Goal: Transaction & Acquisition: Purchase product/service

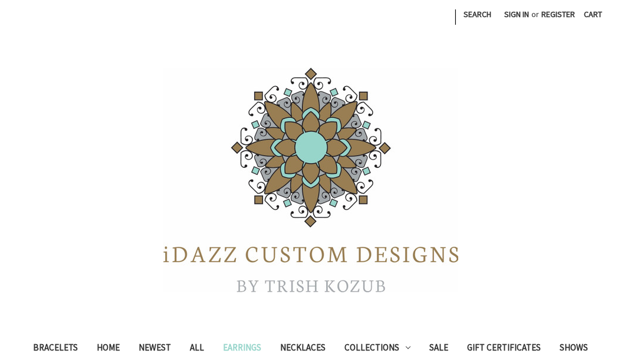
click at [249, 347] on link "Earrings" at bounding box center [241, 349] width 57 height 29
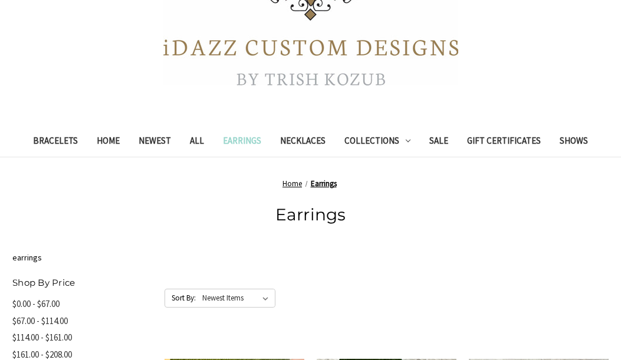
scroll to position [215, 0]
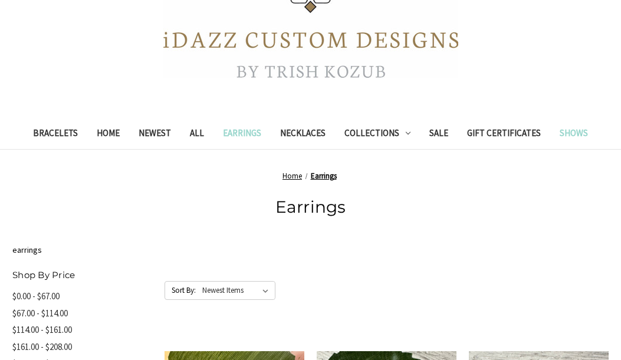
click at [565, 131] on link "Shows" at bounding box center [573, 134] width 47 height 29
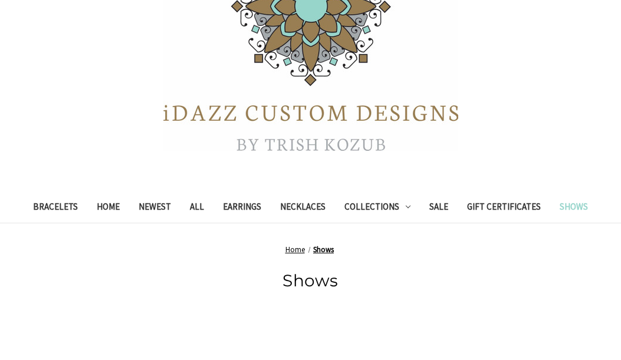
scroll to position [243, 0]
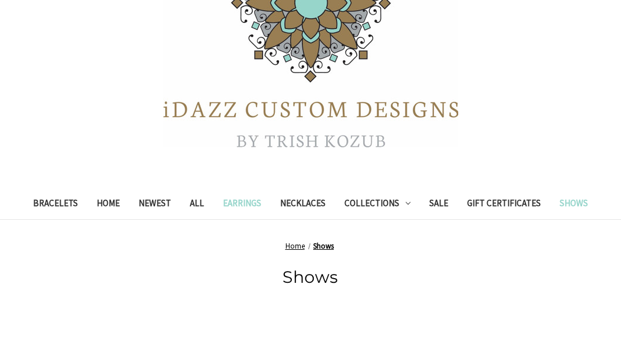
click at [243, 202] on link "Earrings" at bounding box center [241, 204] width 57 height 29
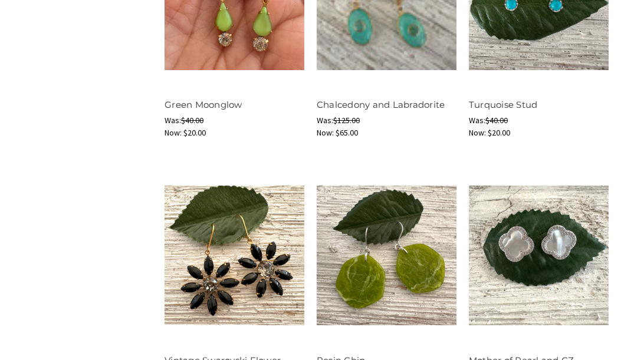
scroll to position [640, 0]
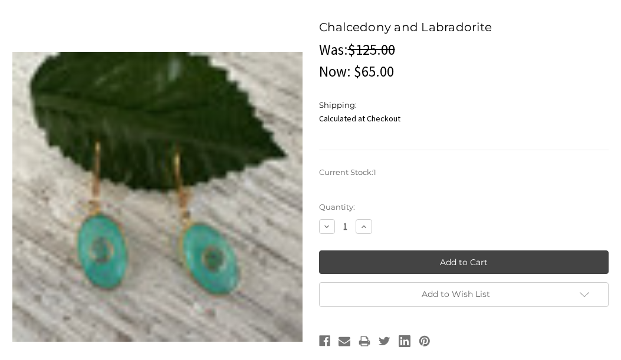
scroll to position [416, 0]
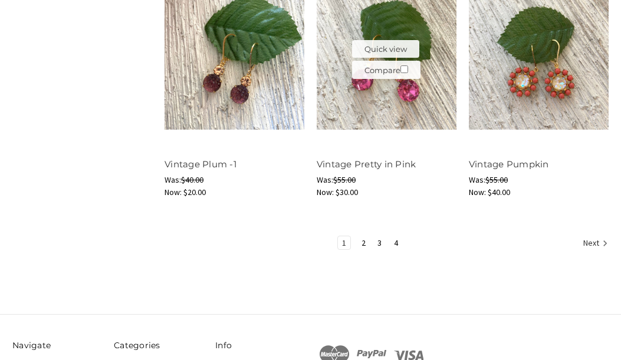
scroll to position [1350, 0]
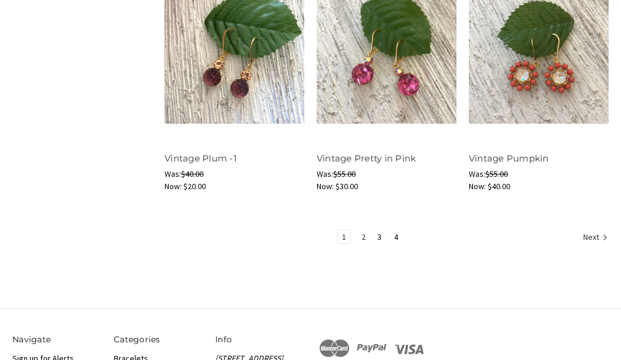
click at [362, 238] on link "2" at bounding box center [363, 236] width 12 height 13
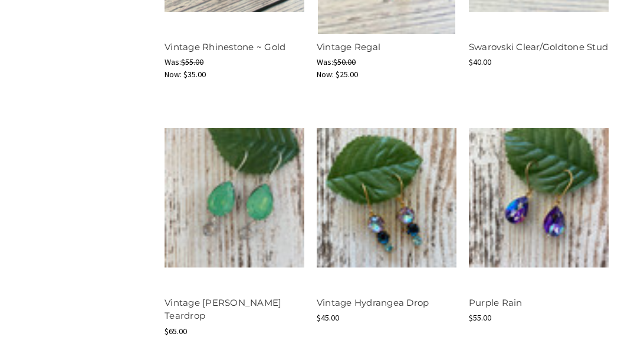
scroll to position [1205, 0]
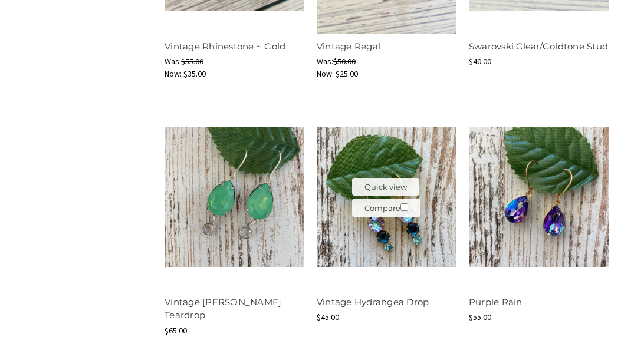
click at [404, 227] on img at bounding box center [387, 197] width 140 height 140
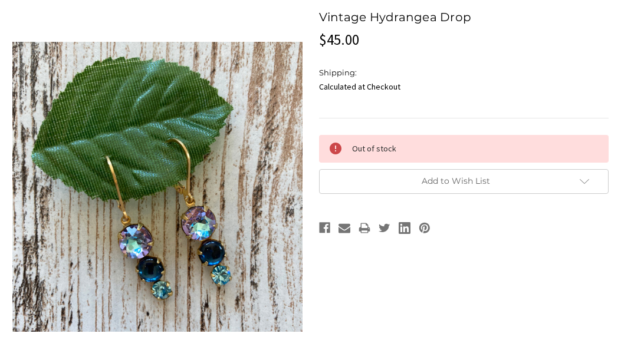
scroll to position [423, 0]
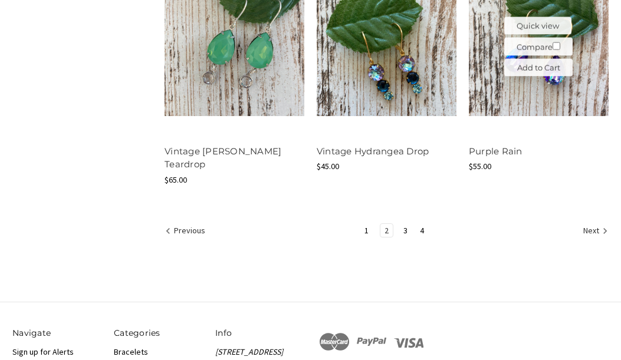
scroll to position [1367, 0]
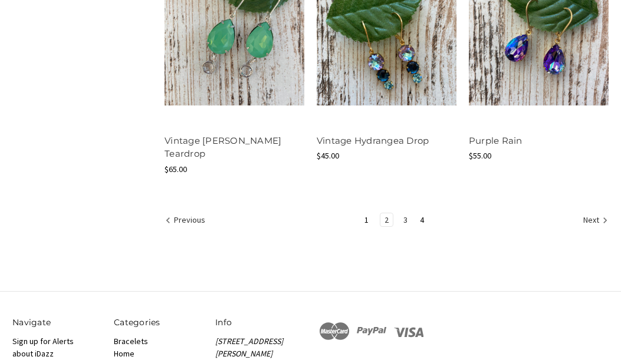
click at [406, 213] on link "3" at bounding box center [405, 219] width 12 height 13
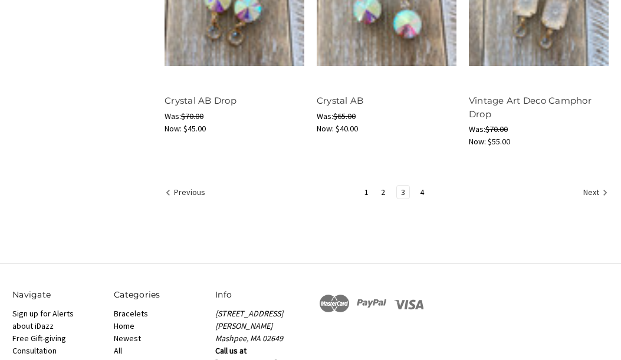
scroll to position [1410, 0]
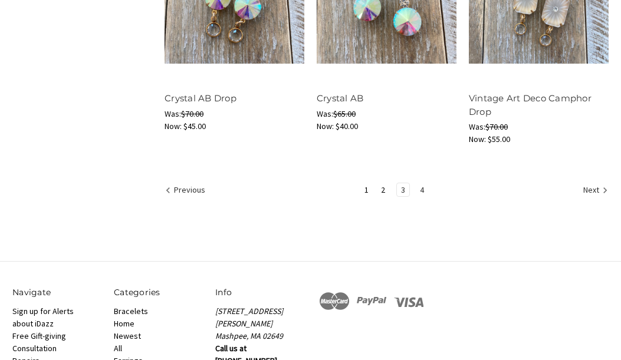
click at [422, 191] on link "4" at bounding box center [422, 189] width 12 height 13
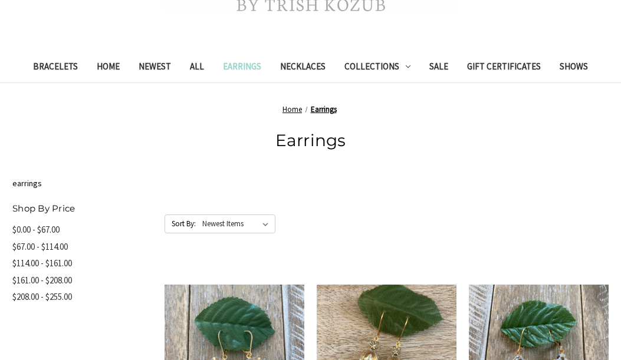
scroll to position [281, 0]
click at [307, 68] on link "Necklaces" at bounding box center [303, 68] width 64 height 29
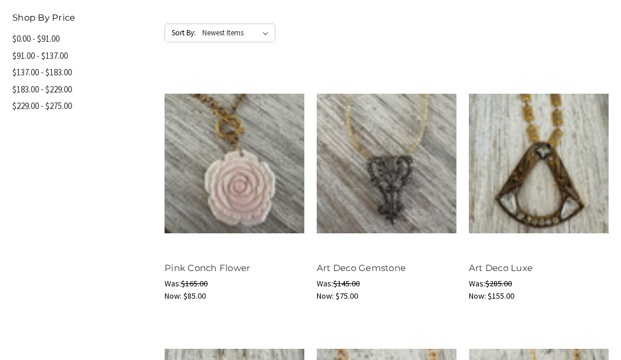
scroll to position [554, 0]
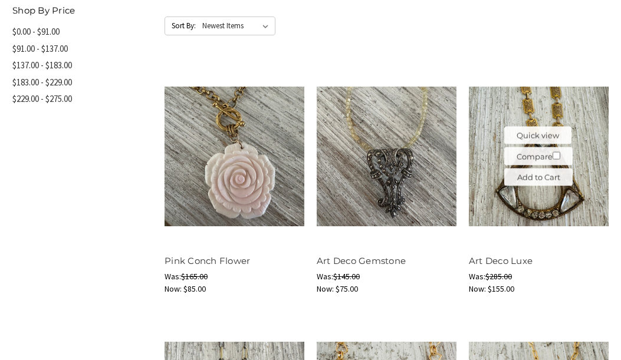
click at [535, 190] on img at bounding box center [539, 157] width 140 height 140
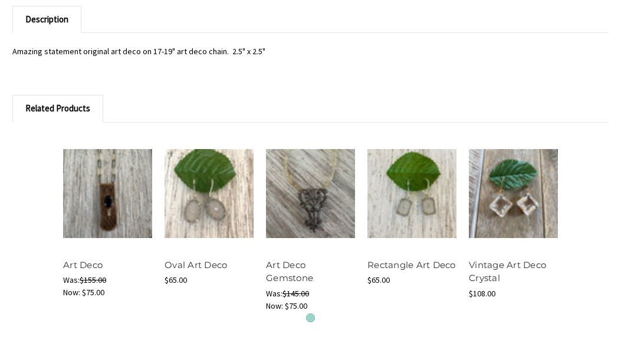
scroll to position [874, 0]
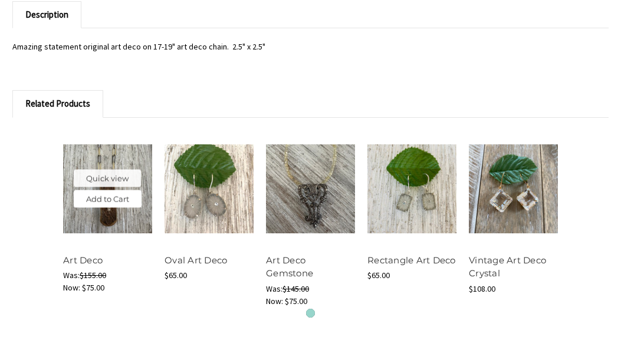
click at [113, 207] on link "Add to Cart" at bounding box center [108, 199] width 68 height 18
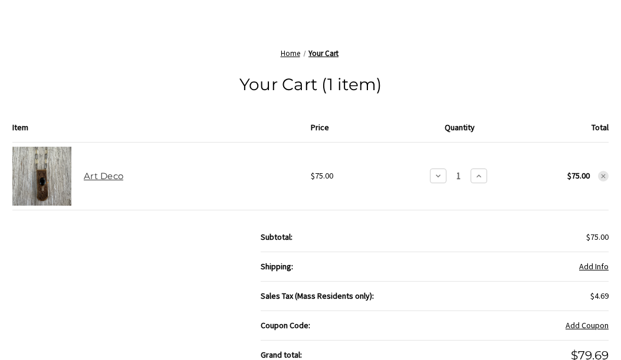
scroll to position [420, 0]
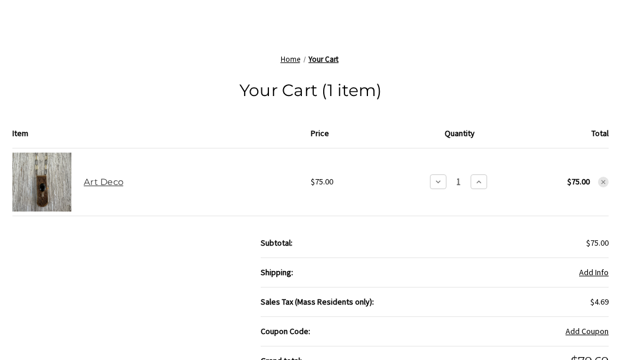
click at [37, 190] on td at bounding box center [41, 182] width 59 height 68
click at [101, 184] on link "Art Deco" at bounding box center [103, 181] width 39 height 11
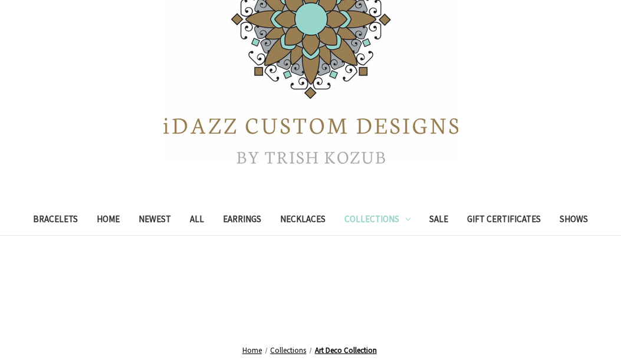
scroll to position [120, 0]
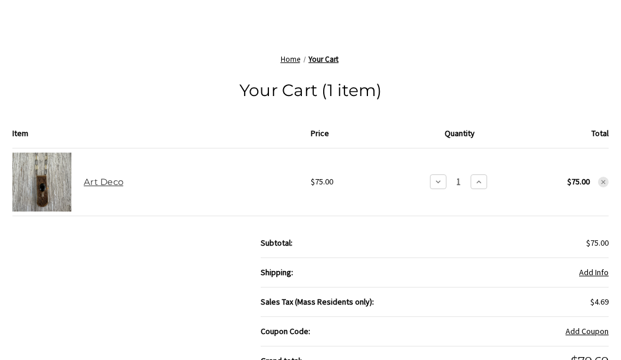
scroll to position [420, 0]
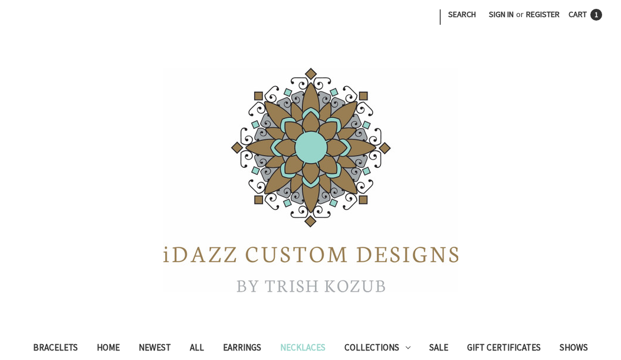
scroll to position [874, 0]
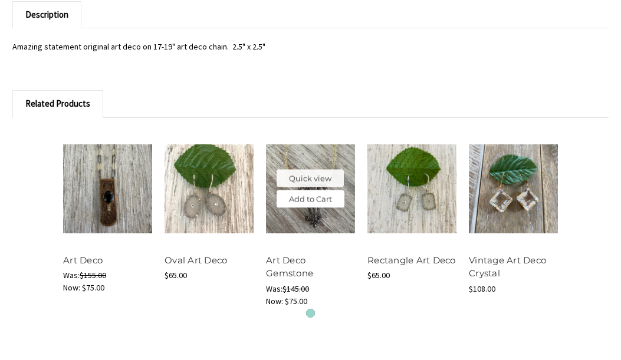
click at [315, 197] on link "Add to Cart" at bounding box center [310, 199] width 68 height 18
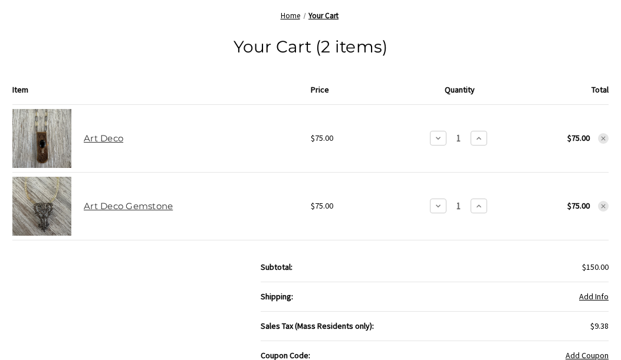
scroll to position [466, 0]
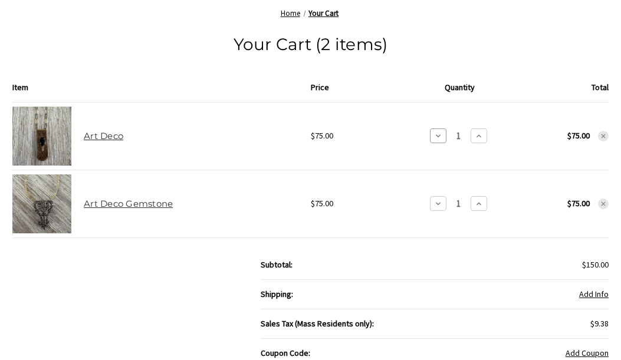
click at [437, 138] on icon at bounding box center [437, 135] width 9 height 9
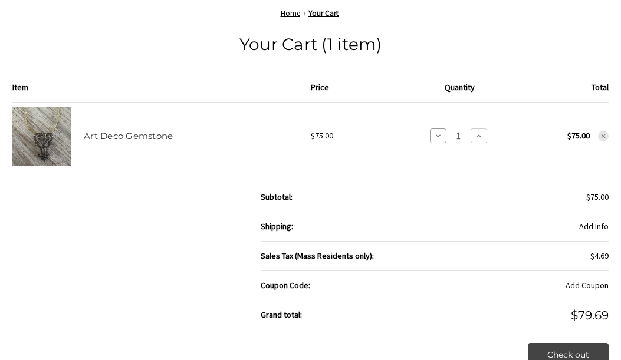
click at [436, 136] on icon at bounding box center [437, 135] width 9 height 9
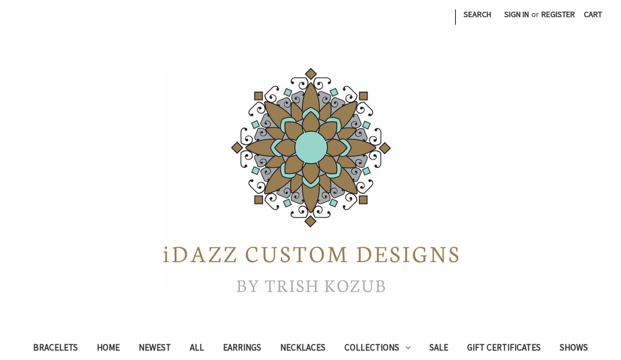
scroll to position [465, 0]
